Goal: Task Accomplishment & Management: Complete application form

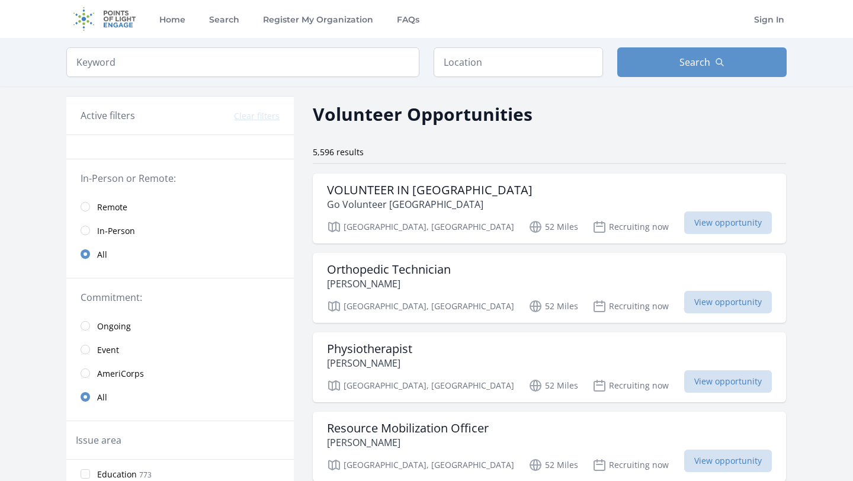
click at [81, 202] on link "Remote" at bounding box center [179, 207] width 227 height 24
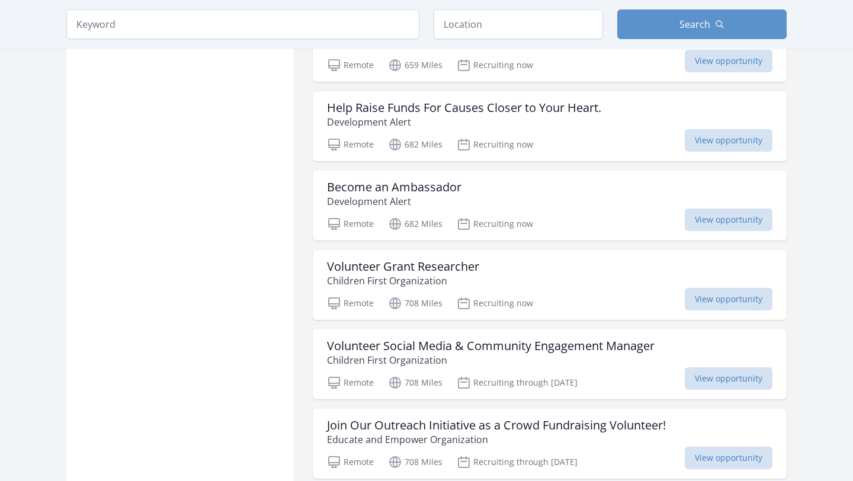
scroll to position [1118, 0]
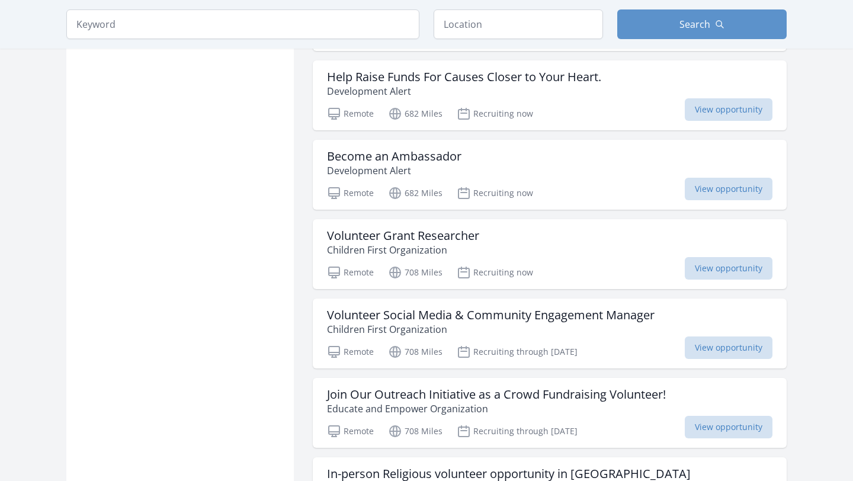
click at [702, 178] on span "View opportunity" at bounding box center [729, 189] width 88 height 23
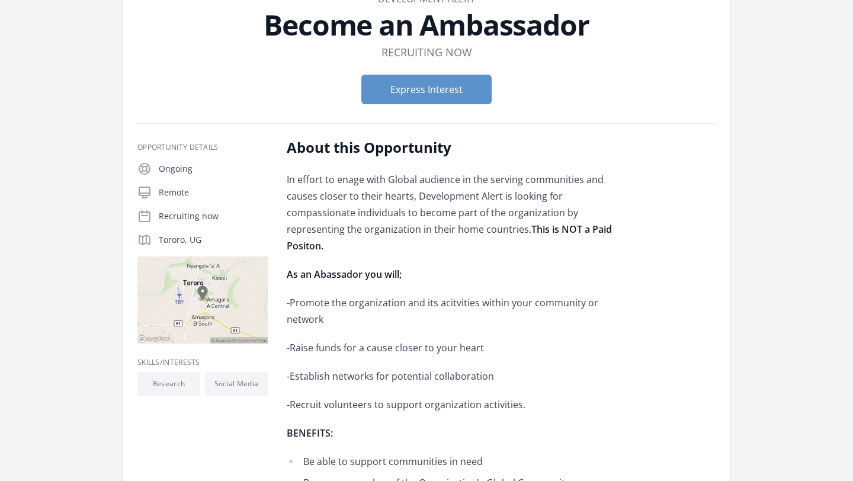
scroll to position [82, 0]
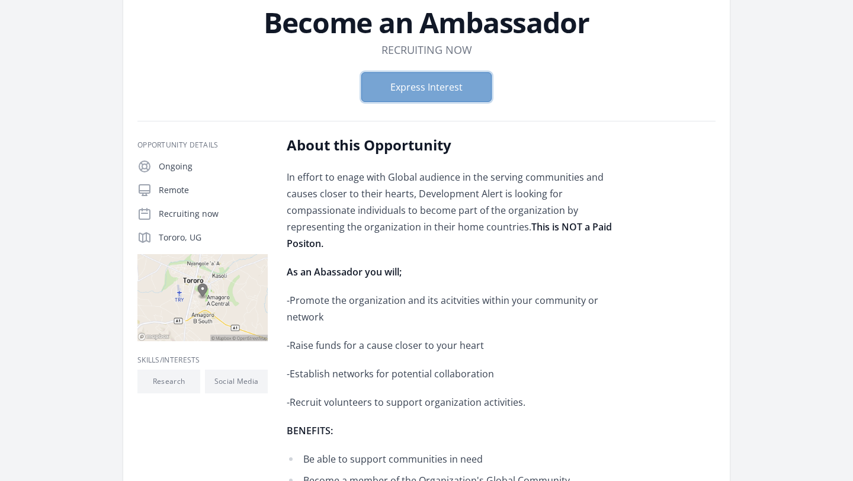
click at [406, 81] on button "Express Interest" at bounding box center [426, 87] width 130 height 30
